Goal: Information Seeking & Learning: Learn about a topic

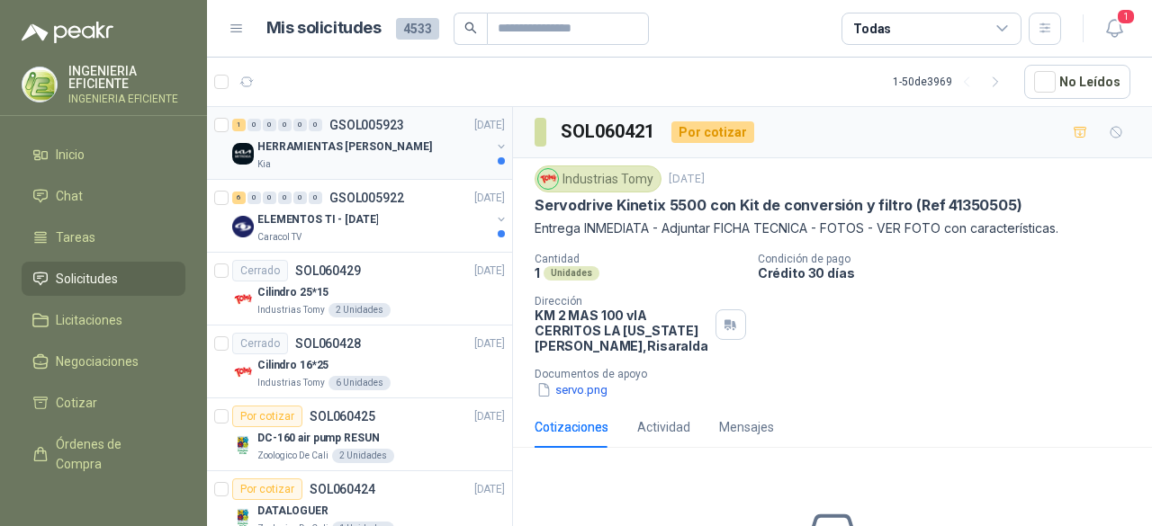
click at [414, 171] on div "1 0 0 0 0 0 GSOL005923 07/10/25 HERRAMIENTAS VILLAVICENCIO Kia" at bounding box center [359, 143] width 305 height 73
click at [420, 222] on div "ELEMENTOS TI - Oct 2025" at bounding box center [373, 220] width 233 height 22
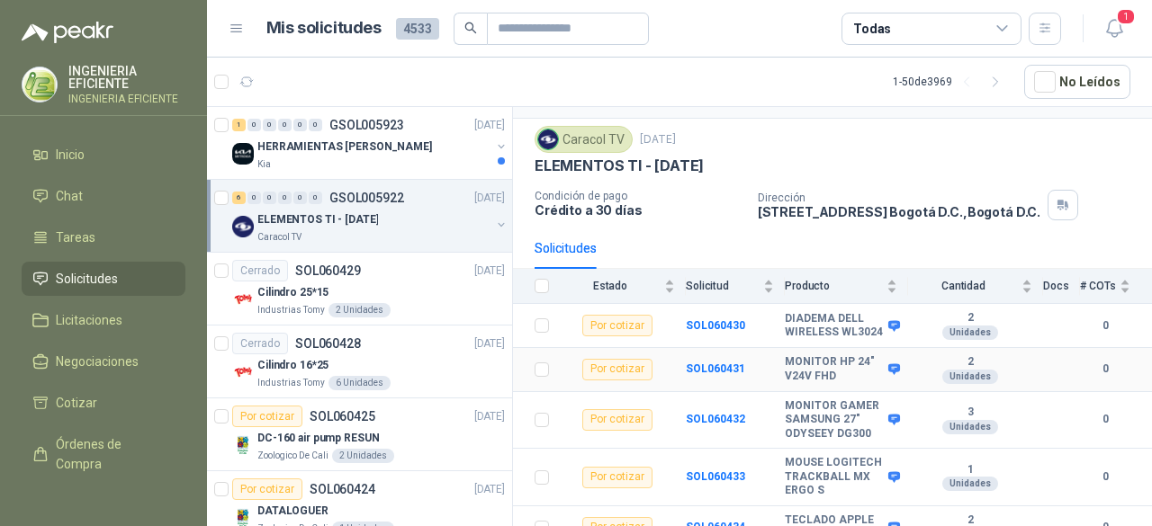
scroll to position [170, 0]
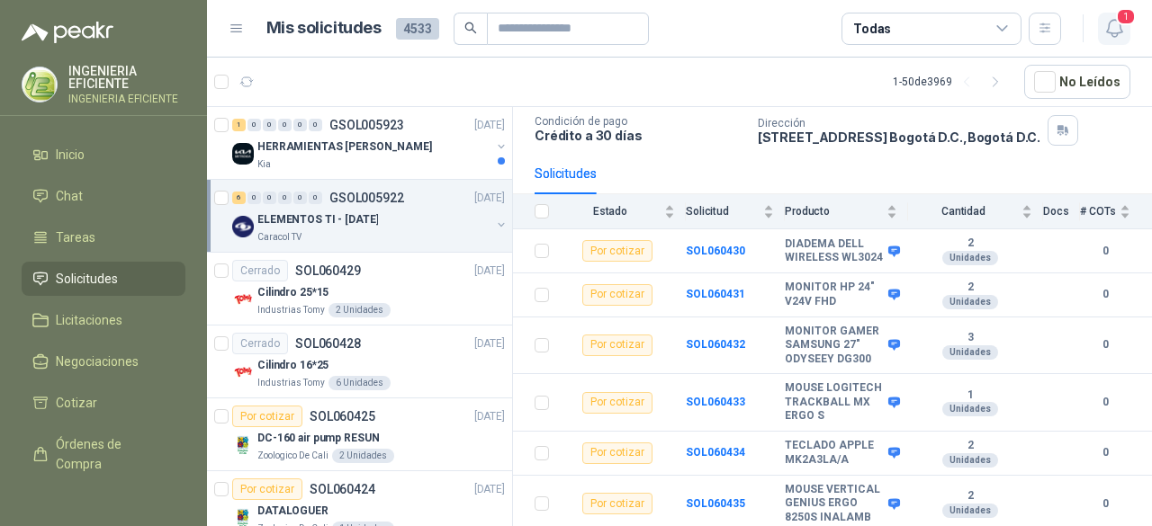
click at [1127, 37] on button "1" at bounding box center [1114, 29] width 32 height 32
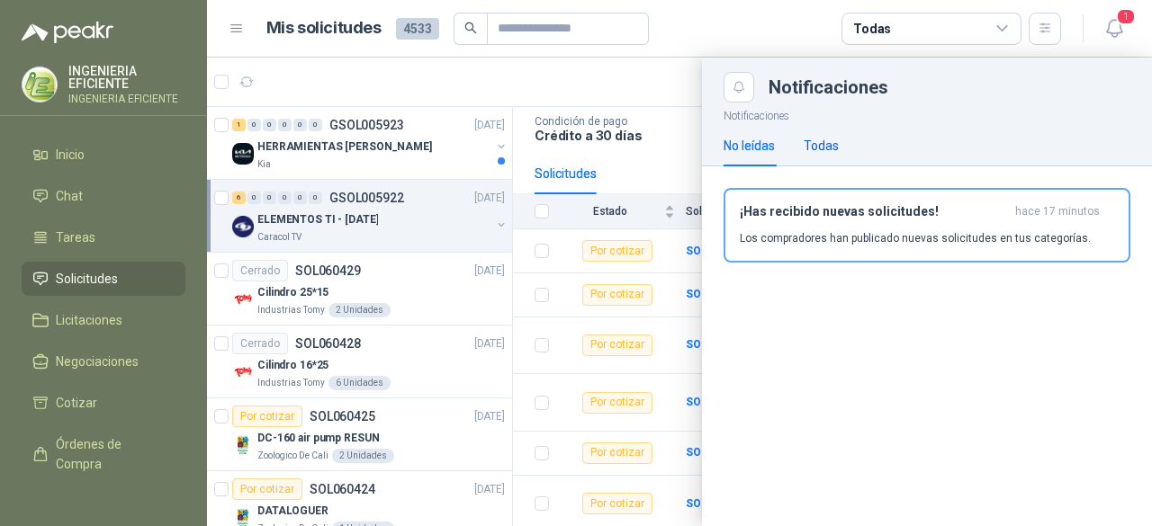
click at [815, 140] on div "Todas" at bounding box center [820, 146] width 35 height 20
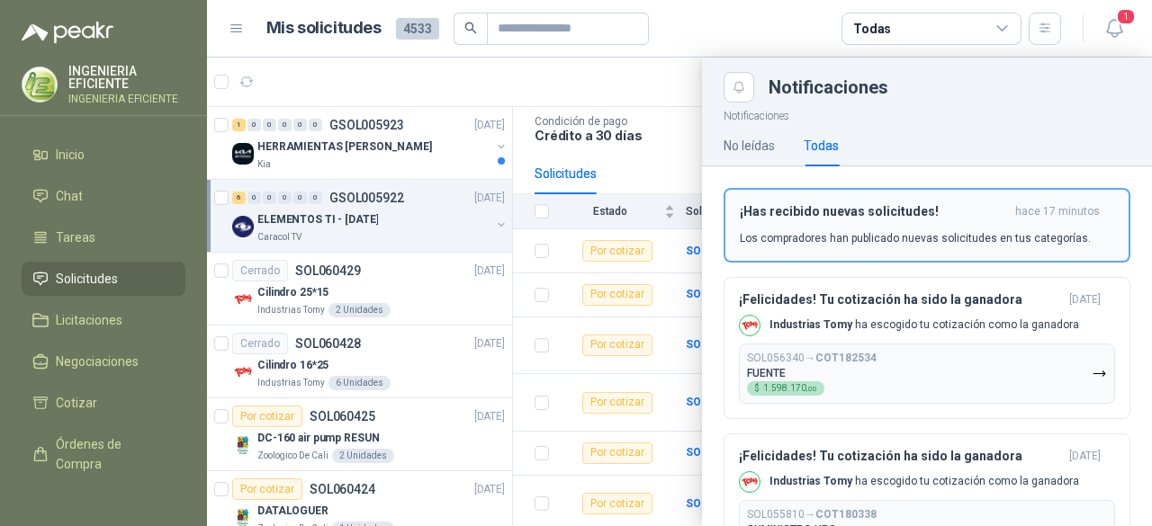
click at [941, 234] on p "Los compradores han publicado nuevas solicitudes en tus categorías." at bounding box center [915, 238] width 351 height 16
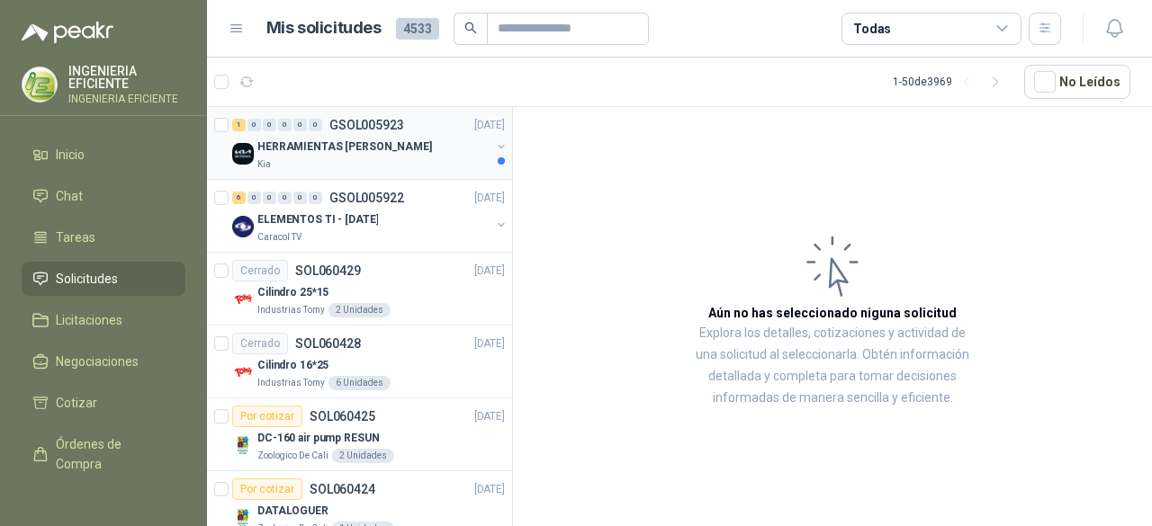
click at [391, 162] on div "Kia" at bounding box center [373, 164] width 233 height 14
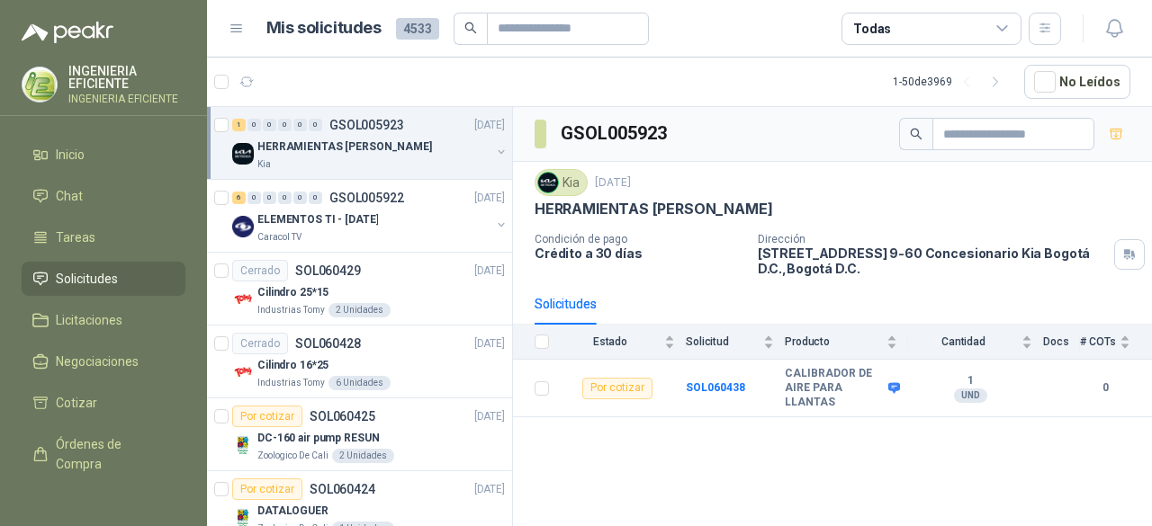
click at [657, 459] on div "GSOL005923 Kia 7 oct, 2025 HERRAMIENTAS VILLAVICENCIO Condición de pago Crédito…" at bounding box center [832, 320] width 639 height 426
click at [275, 297] on p "Cilindro 25*15" at bounding box center [292, 292] width 71 height 17
